Goal: Information Seeking & Learning: Find specific fact

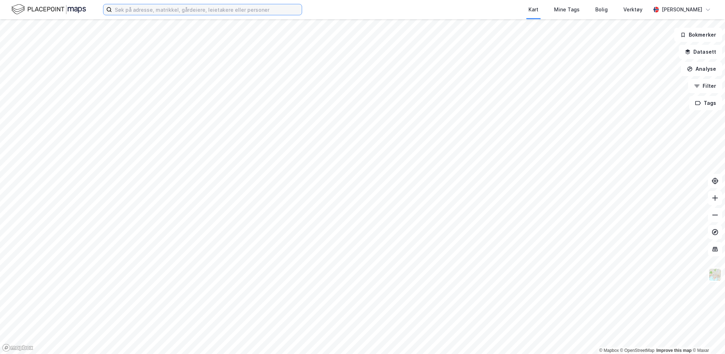
click at [176, 6] on input at bounding box center [207, 9] width 190 height 11
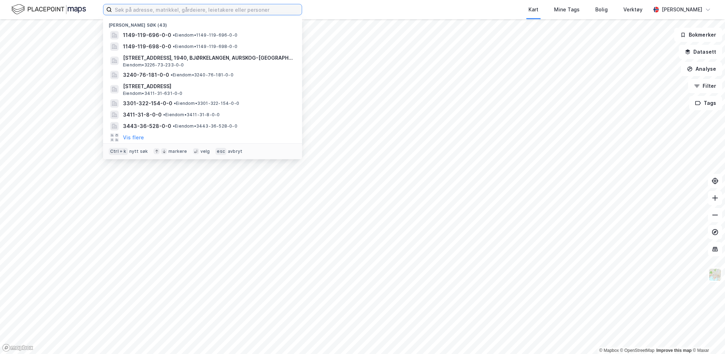
paste input "Karmøy 119/698"
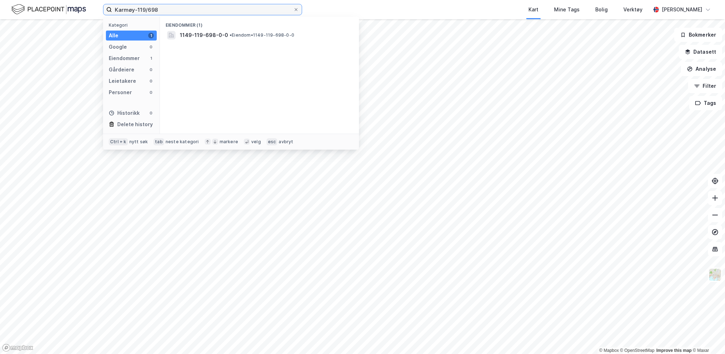
type input "Karmøy-119/698"
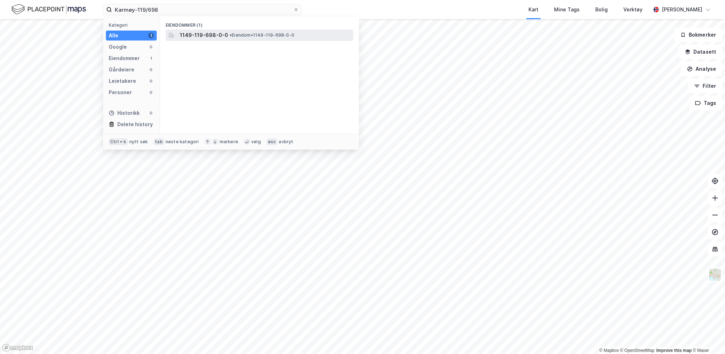
click at [188, 36] on span "1149-119-698-0-0" at bounding box center [204, 35] width 48 height 9
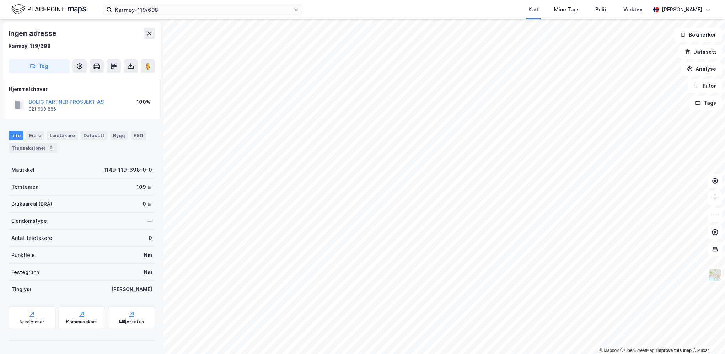
click at [159, 114] on div "© Mapbox © OpenStreetMap Improve this map © Maxar Ingen adresse Karmøy, 119/698…" at bounding box center [362, 186] width 725 height 335
